Goal: Information Seeking & Learning: Learn about a topic

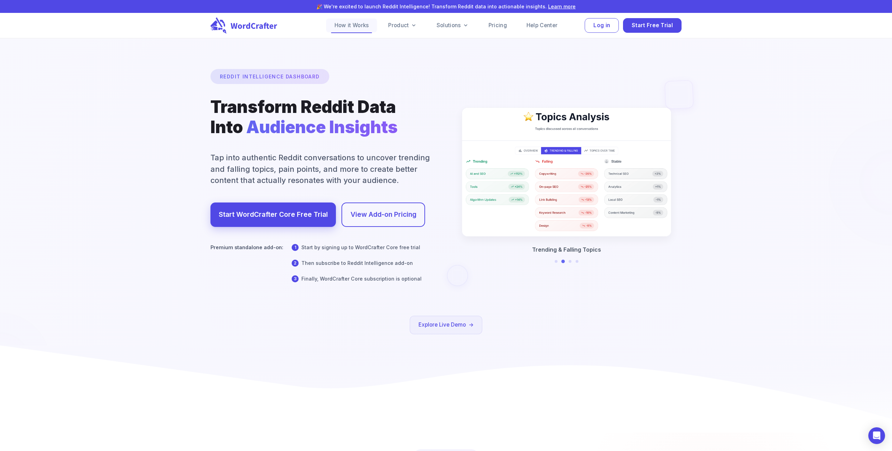
click at [344, 24] on link "How it Works" at bounding box center [351, 25] width 51 height 14
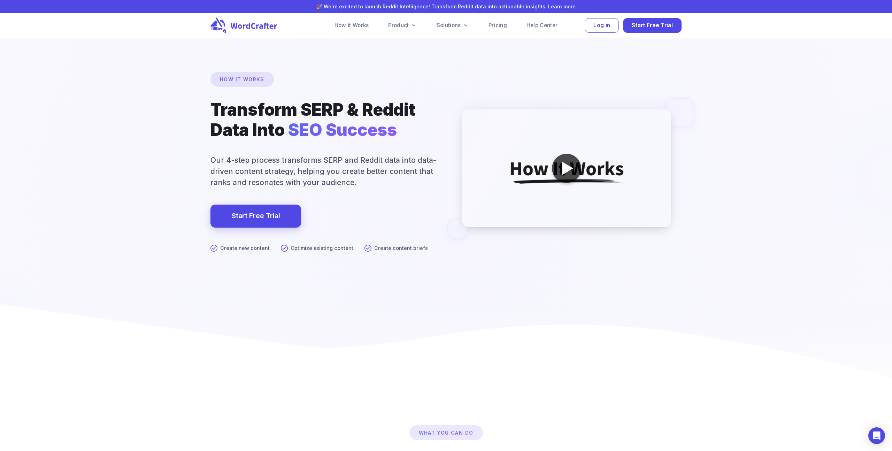
click at [571, 171] on div at bounding box center [567, 168] width 11 height 13
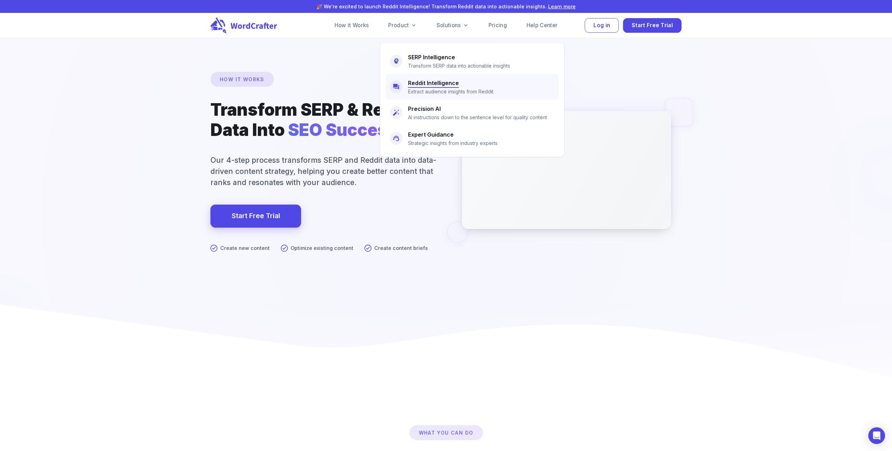
click at [414, 83] on h6 "Reddit Intelligence" at bounding box center [433, 83] width 51 height 10
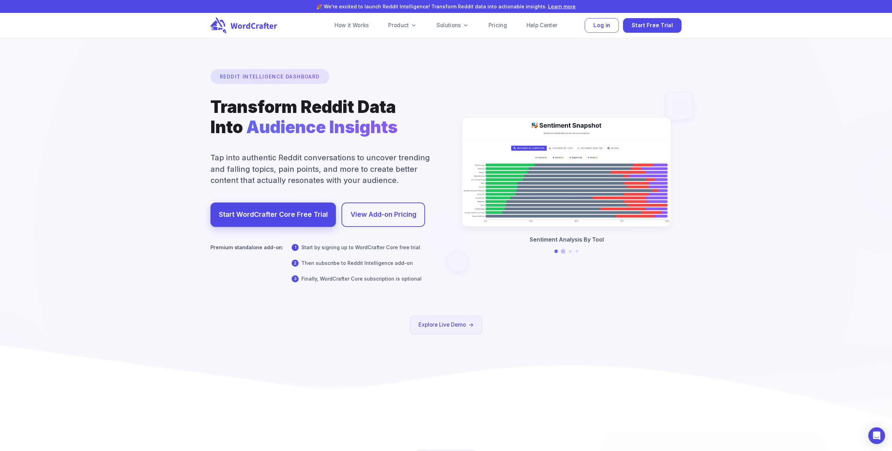
click at [562, 251] on button at bounding box center [562, 251] width 3 height 3
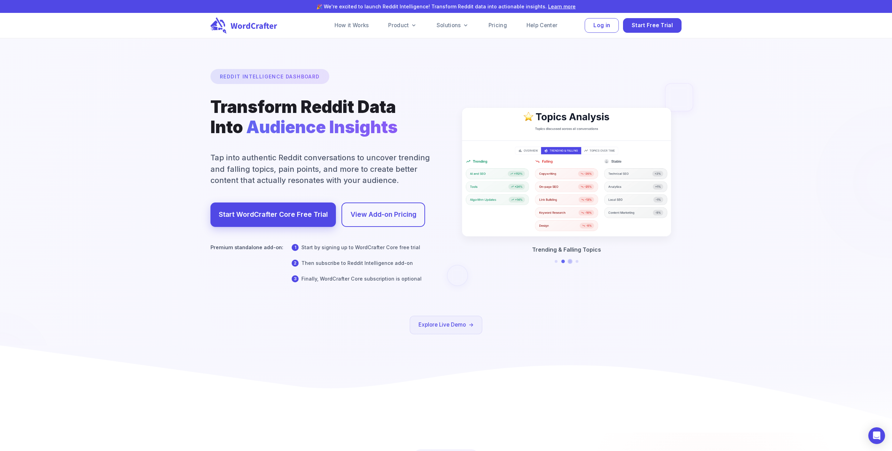
click at [569, 262] on button at bounding box center [569, 261] width 3 height 3
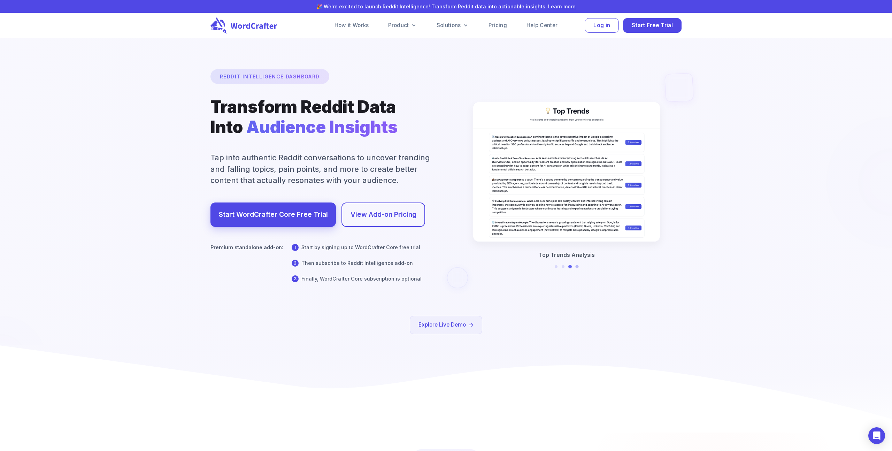
click at [0, 0] on button at bounding box center [0, 0] width 0 height 0
